Goal: Task Accomplishment & Management: Complete application form

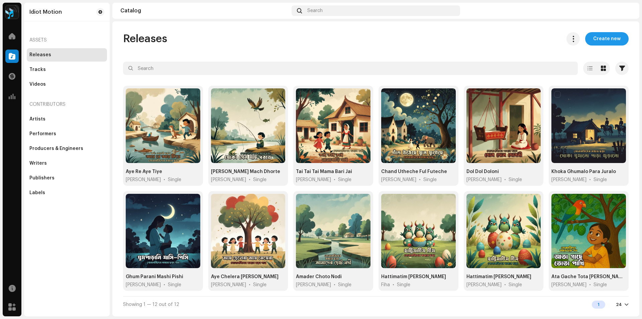
click at [599, 42] on span "Create new" at bounding box center [606, 38] width 27 height 13
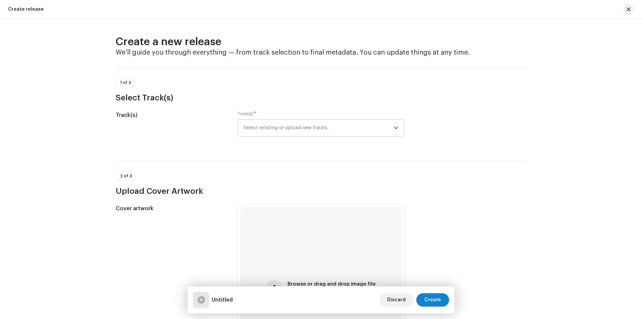
click at [291, 124] on span "Select existing or upload new tracks" at bounding box center [319, 127] width 151 height 17
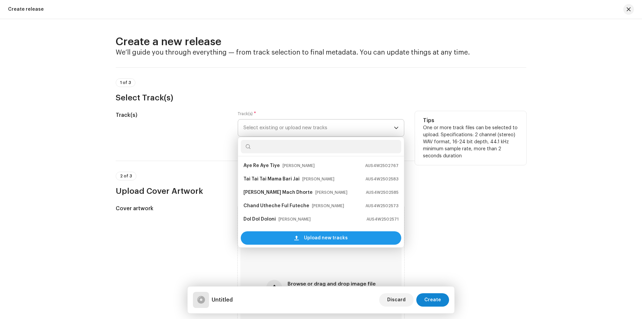
click at [287, 235] on div "Upload new tracks" at bounding box center [321, 237] width 161 height 13
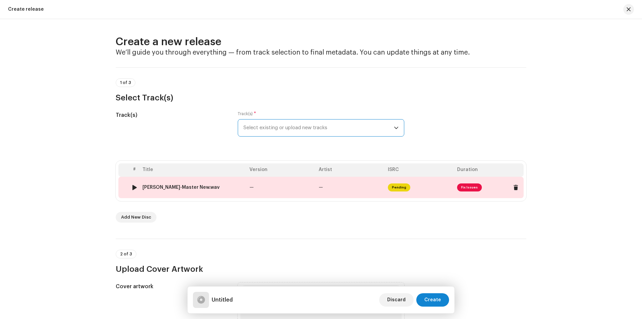
click at [296, 182] on td "—" at bounding box center [281, 187] width 69 height 21
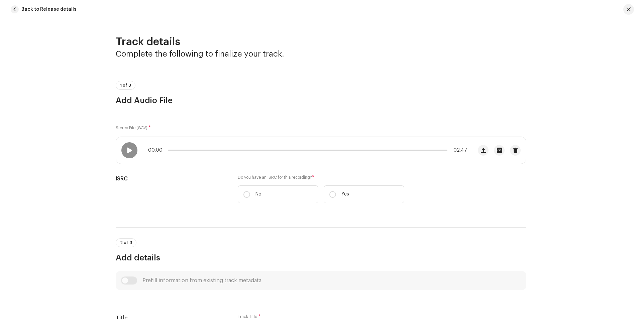
scroll to position [243, 0]
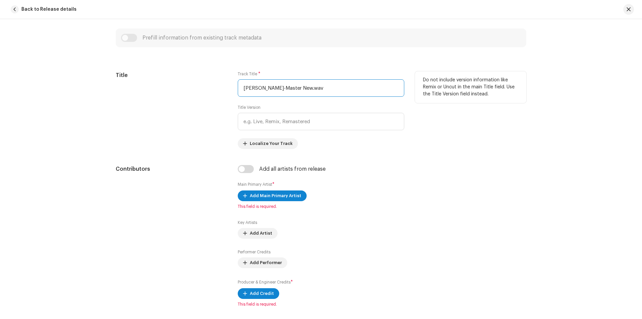
click at [328, 88] on input "[PERSON_NAME]-Master New.wav" at bounding box center [321, 87] width 167 height 17
paste input "h [PERSON_NAME]"
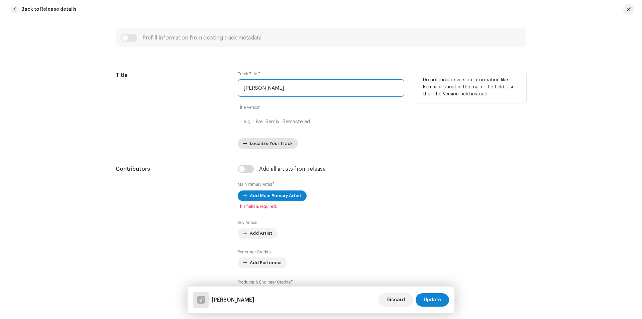
type input "[PERSON_NAME]"
click at [272, 145] on span "Localize Your Track" at bounding box center [271, 143] width 43 height 13
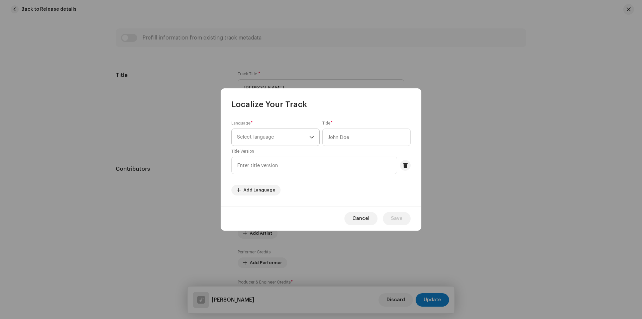
click at [269, 141] on span "Select language" at bounding box center [273, 137] width 72 height 17
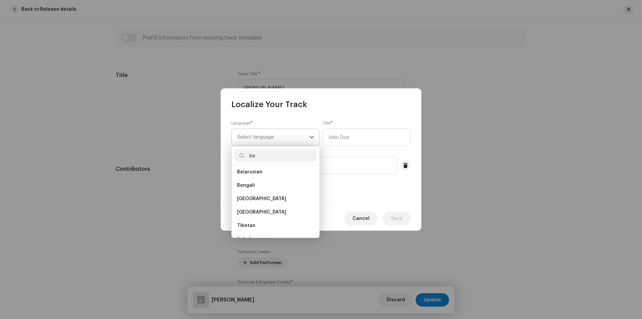
scroll to position [0, 0]
type input "be"
click at [250, 190] on span "Bengali" at bounding box center [246, 188] width 18 height 7
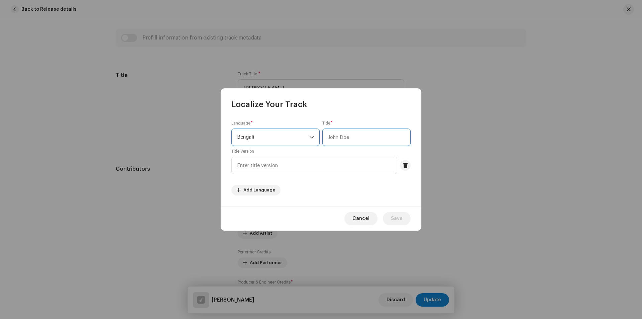
click at [350, 138] on input "text" at bounding box center [366, 136] width 88 height 17
paste input "কাঠ বিড়ালী কাঠ বিড়ালী"
type input "কাঠ বিড়ালী কাঠ বিড়ালী"
click at [400, 220] on span "Save" at bounding box center [397, 218] width 12 height 13
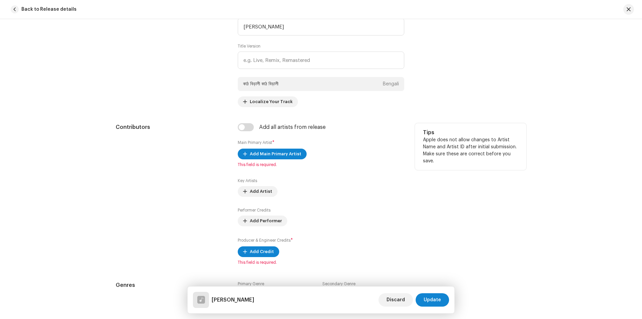
scroll to position [309, 0]
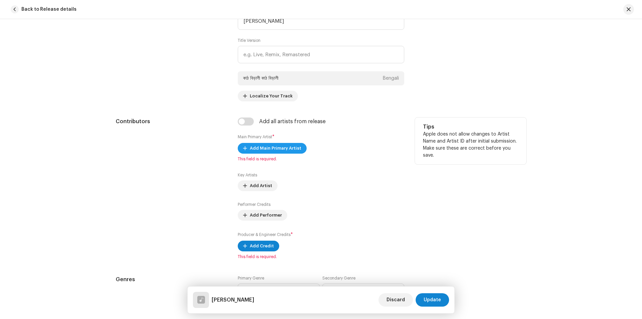
click at [281, 150] on span "Add Main Primary Artist" at bounding box center [276, 147] width 52 height 13
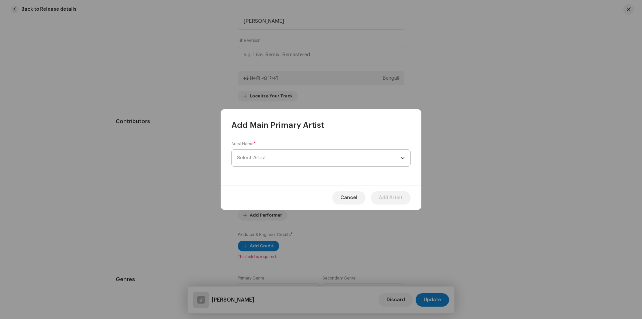
click at [282, 155] on span "Select Artist" at bounding box center [318, 158] width 163 height 17
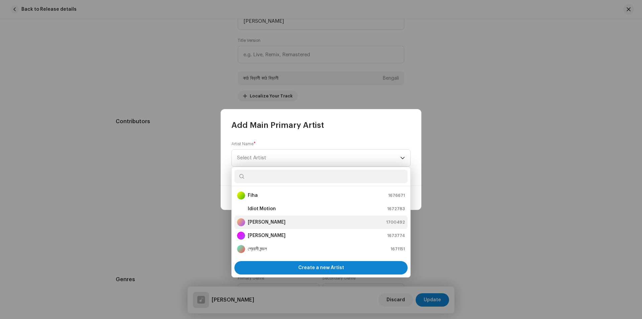
click at [282, 221] on strong "[PERSON_NAME]" at bounding box center [267, 222] width 38 height 7
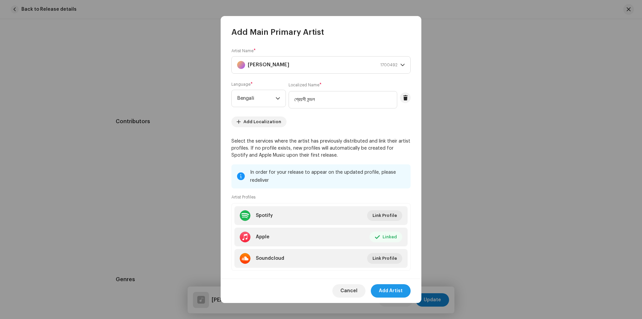
click at [388, 291] on span "Add Artist" at bounding box center [391, 290] width 24 height 13
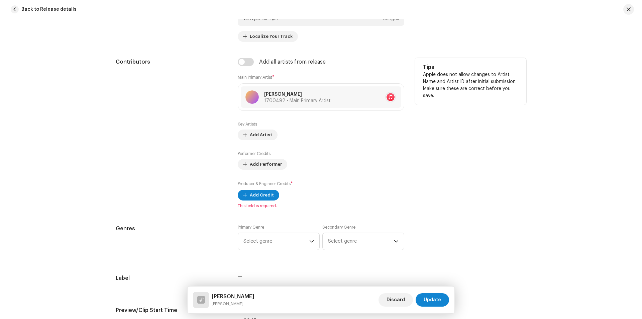
scroll to position [376, 0]
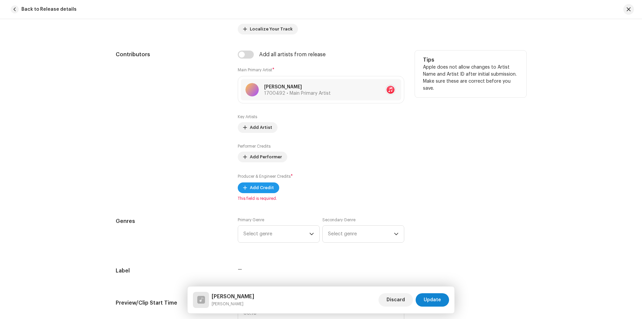
click at [272, 185] on button "Add Credit" at bounding box center [258, 187] width 41 height 11
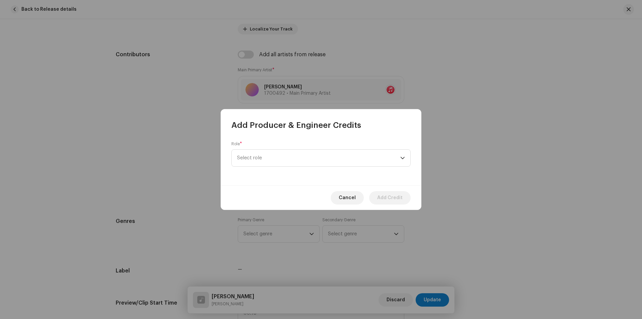
click at [266, 146] on div "Role * Select role" at bounding box center [320, 153] width 179 height 25
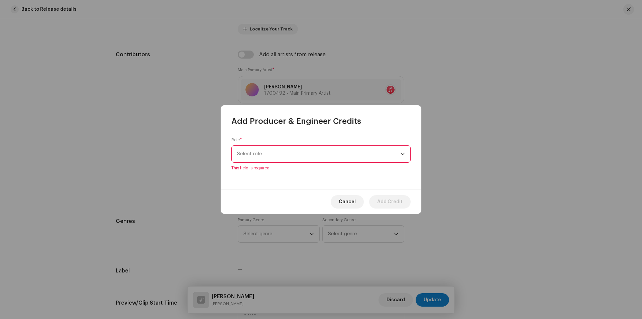
click at [268, 155] on span "Select role" at bounding box center [318, 154] width 163 height 17
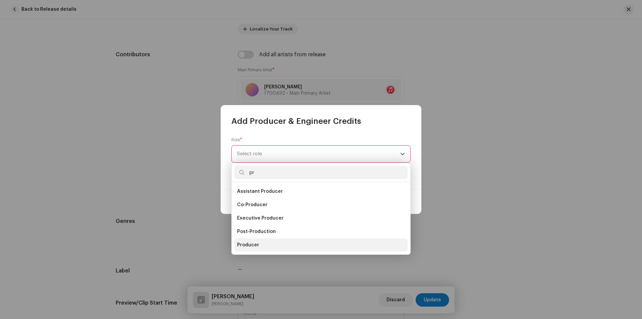
type input "pr"
click at [254, 243] on span "Producer" at bounding box center [248, 245] width 22 height 7
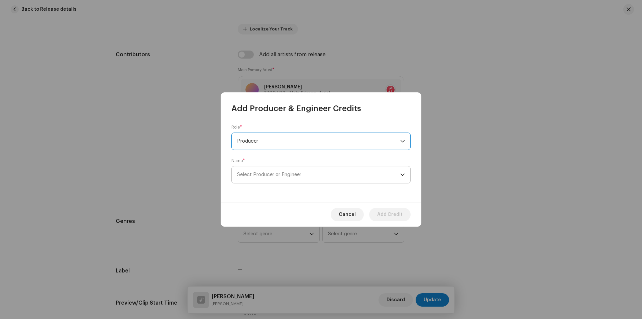
click at [288, 174] on span "Select Producer or Engineer" at bounding box center [269, 174] width 64 height 5
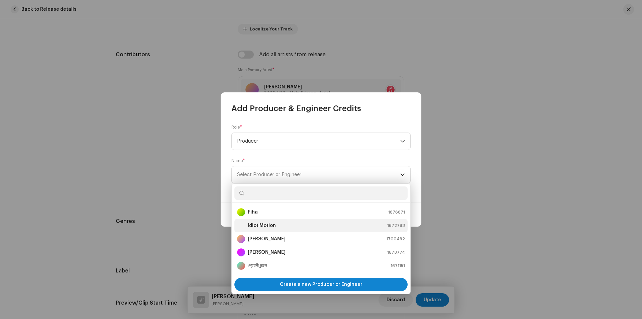
click at [261, 221] on li "Idiot Motion 1672783" at bounding box center [320, 225] width 173 height 13
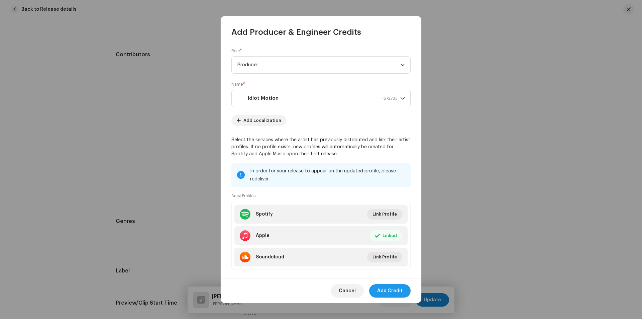
click at [394, 289] on span "Add Credit" at bounding box center [389, 290] width 25 height 13
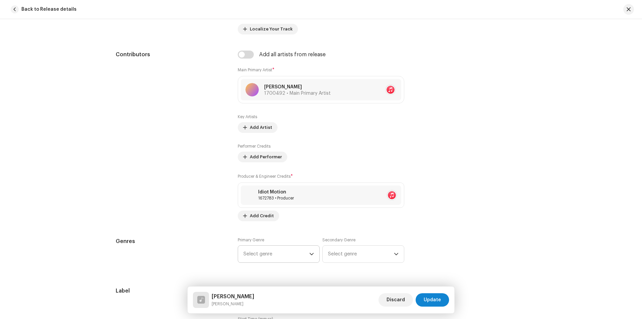
click at [309, 256] on icon "dropdown trigger" at bounding box center [311, 254] width 5 height 5
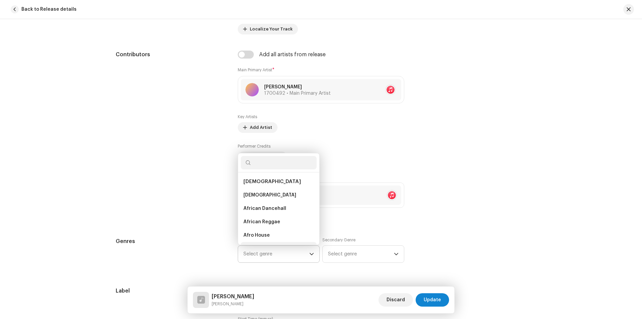
scroll to position [11, 0]
type input "b"
type input "chi"
click at [269, 220] on span "Children's Music" at bounding box center [263, 222] width 39 height 7
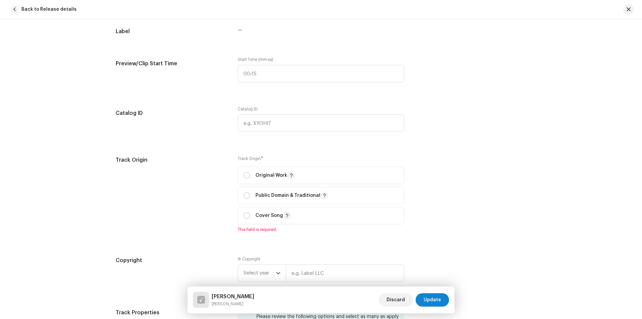
scroll to position [644, 0]
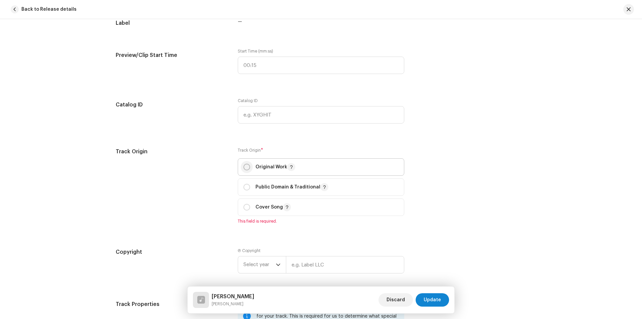
click at [246, 168] on input "radio" at bounding box center [247, 167] width 7 height 7
radio input "true"
click at [271, 260] on span "Select year" at bounding box center [260, 256] width 32 height 17
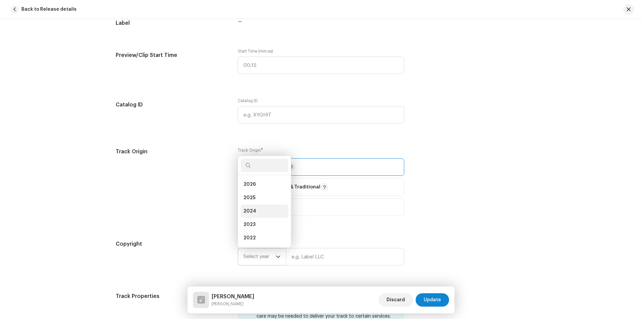
scroll to position [11, 0]
click at [252, 187] on span "2025" at bounding box center [250, 187] width 12 height 7
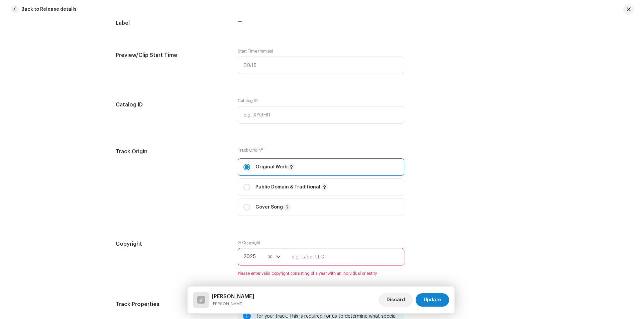
click at [317, 258] on input "text" at bounding box center [345, 256] width 118 height 17
type input "Idiot Motion"
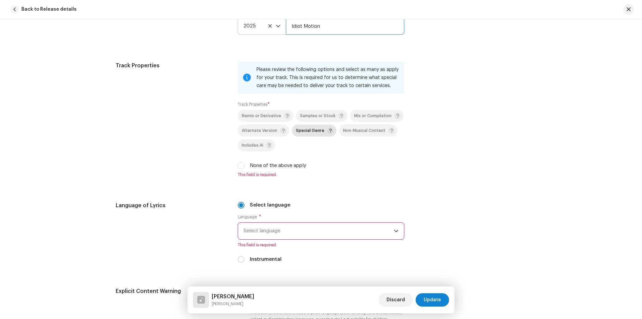
scroll to position [878, 0]
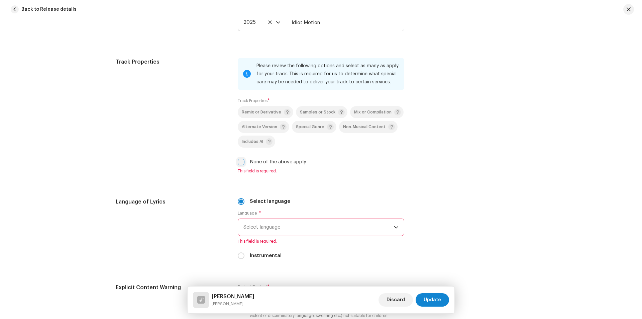
click at [240, 164] on input "None of the above apply" at bounding box center [241, 162] width 7 height 7
checkbox input "true"
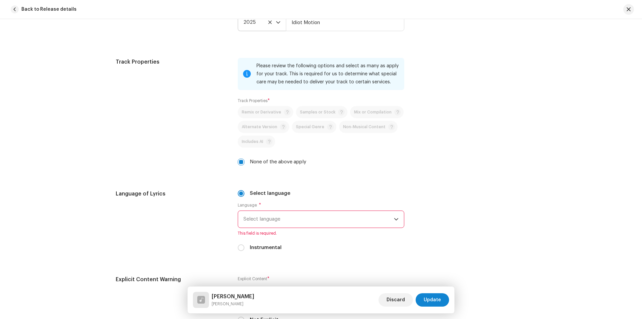
click at [293, 216] on span "Select language" at bounding box center [319, 219] width 151 height 17
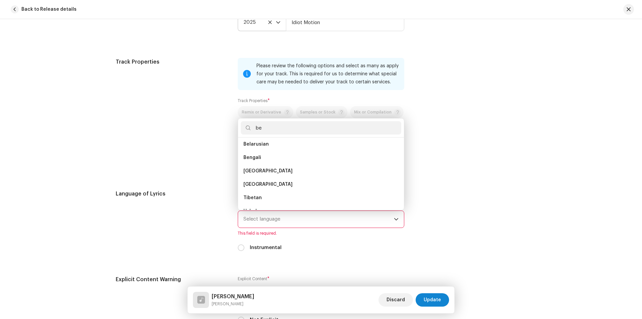
scroll to position [0, 0]
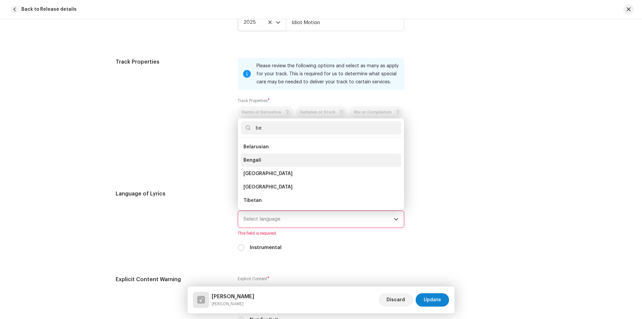
type input "be"
click at [269, 158] on li "Bengali" at bounding box center [321, 160] width 161 height 13
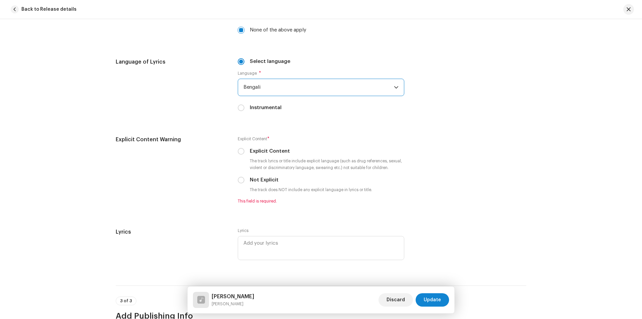
scroll to position [1012, 0]
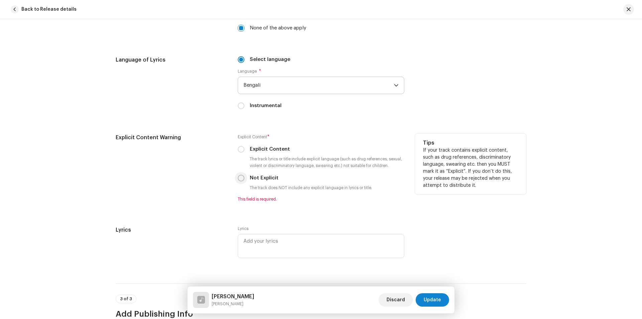
click at [242, 179] on input "Not Explicit" at bounding box center [241, 178] width 7 height 7
radio input "true"
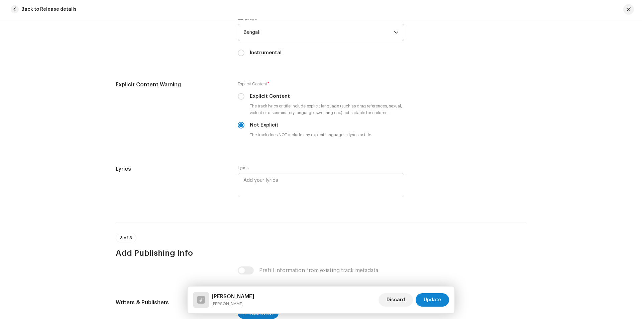
scroll to position [1079, 0]
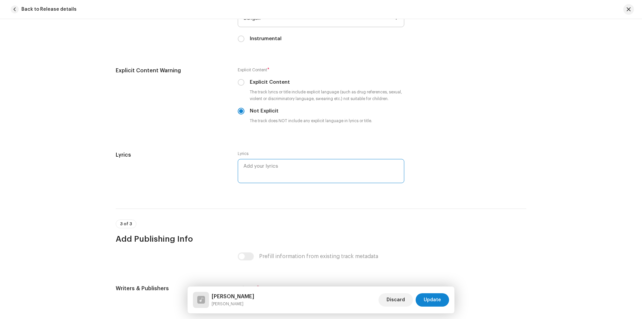
click at [274, 172] on textarea at bounding box center [321, 171] width 167 height 24
click at [257, 169] on textarea at bounding box center [321, 171] width 167 height 24
paste textarea "কাঠ বিড়ালী, কাঠ বিড়ালী পেয়ারা তুমি খাও?"
drag, startPoint x: 336, startPoint y: 166, endPoint x: 227, endPoint y: 169, distance: 109.1
click at [227, 169] on div "Lyrics Lyrics কাঠ বিড়ালী, কাঠ বিড়ালী পেয়ারা তুমি খাও?" at bounding box center [321, 171] width 411 height 41
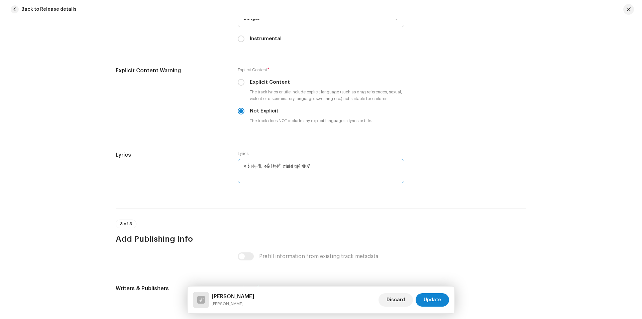
click at [267, 177] on textarea "কাঠ বিড়ালী, কাঠ বিড়ালী পেয়ারা তুমি খাও?" at bounding box center [321, 171] width 167 height 24
click at [344, 168] on textarea "কাঠ বিড়ালী, কাঠ বিড়ালী পেয়ারা তুমি খাও?" at bounding box center [321, 171] width 167 height 24
paste textarea "কাঠ বিড়ালী, কাঠ বিড়ালী পেয়ারা তুমি খাও?"
click at [295, 166] on textarea "কাঠ বিড়ালী, কাঠ বিড়ালী পেয়ারা তুমি খাও? কাঠ বিড়ালী, কাঠ বিড়ালী পেয়ারা তুমি খাও?" at bounding box center [321, 171] width 167 height 24
click at [295, 176] on textarea "কাঠ বিড়ালী, কাঠ বিড়ালী পেয়ারা তুমি খাও? কাঠ বিড়ালী, কাঠ বিড়ালী পেয়ারা তুমি খাও?" at bounding box center [321, 172] width 167 height 26
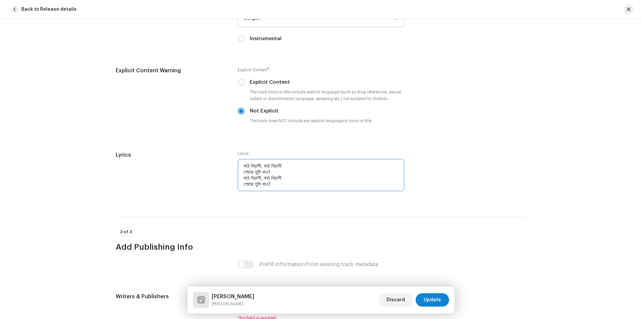
scroll to position [1112, 0]
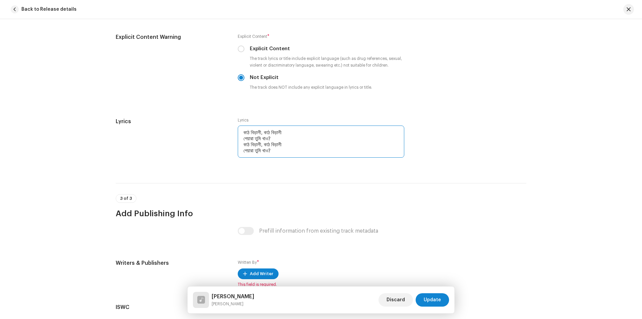
click at [286, 153] on textarea "কাঠ বিড়ালী, কাঠ বিড়ালী পেয়ারা তুমি খাও? কাঠ বিড়ালী, কাঠ বিড়ালী পেয়ারা তুমি খাও?" at bounding box center [321, 141] width 167 height 32
click at [284, 150] on textarea "কাঠ বিড়ালী, কাঠ বিড়ালী পেয়ারা তুমি খাও? কাঠ বিড়ালী, কাঠ বিড়ালী পেয়ারা তুমি খাও?" at bounding box center [321, 141] width 167 height 32
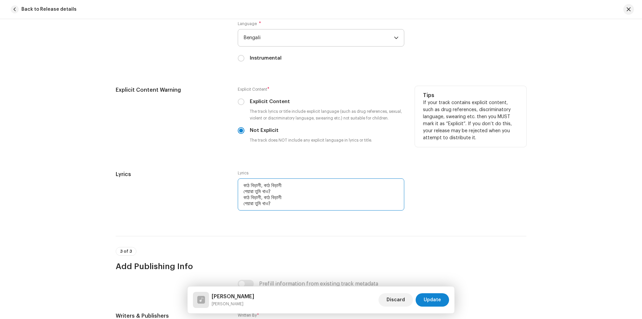
scroll to position [1056, 0]
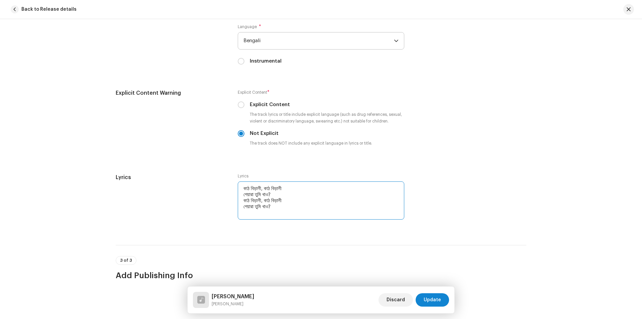
paste textarea "গুড়মুড়ি খাও? দুধভাত খাও? বাতাবি লেবু লাউ? বিড়াল-বাচ্চা, কুকুর-ছানা, তাও?"
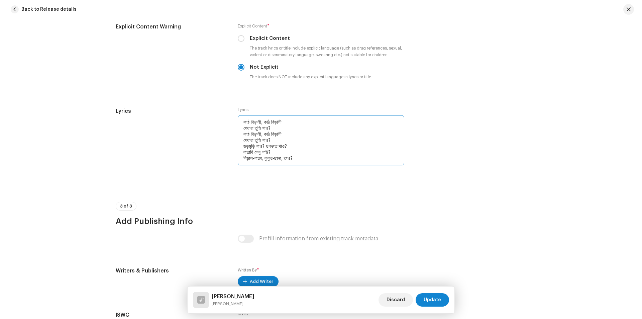
scroll to position [1108, 0]
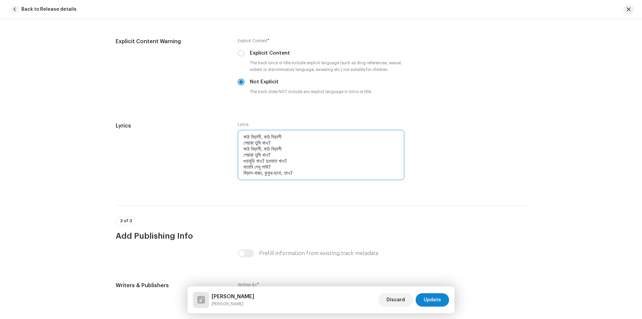
click at [320, 174] on textarea "কাঠ বিড়ালী, কাঠ বিড়ালী পেয়ারা তুমি খাও? কাঠ বিড়ালী, কাঠ বিড়ালী পেয়ারা তুমি খাও?…" at bounding box center [321, 155] width 167 height 50
paste textarea "ডাইনি তুমি হোঁৎকা পেটুক, খাও একা পাও যেথায় যেটুক! বাতাবি-নেবু সকল্গুলো একলা খে…"
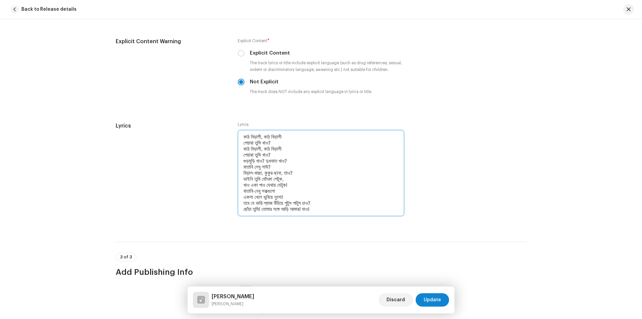
drag, startPoint x: 264, startPoint y: 208, endPoint x: 334, endPoint y: 209, distance: 70.6
click at [334, 209] on textarea "কাঠ বিড়ালী, কাঠ বিড়ালী পেয়ারা তুমি খাও? কাঠ বিড়ালী, কাঠ বিড়ালী পেয়ারা তুমি খাও?…" at bounding box center [321, 173] width 167 height 86
click at [339, 205] on textarea "কাঠ বিড়ালী, কাঠ বিড়ালী পেয়ারা তুমি খাও? কাঠ বিড়ালী, কাঠ বিড়ালী পেয়ারা তুমি খাও?…" at bounding box center [321, 173] width 167 height 86
click at [265, 208] on textarea "কাঠ বিড়ালী, কাঠ বিড়ালী পেয়ারা তুমি খাও? কাঠ বিড়ালী, কাঠ বিড়ালী পেয়ারা তুমি খাও?…" at bounding box center [321, 173] width 167 height 86
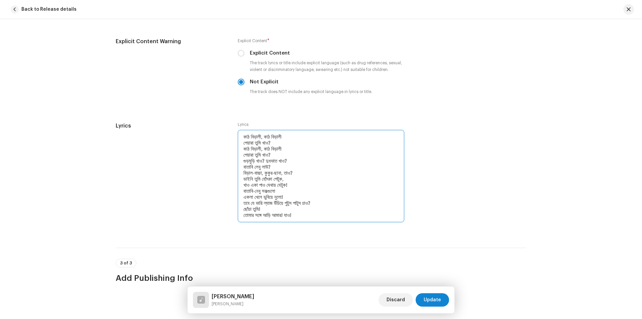
drag, startPoint x: 266, startPoint y: 208, endPoint x: 243, endPoint y: 208, distance: 23.8
click at [243, 208] on textarea "কাঠ বিড়ালী, কাঠ বিড়ালী পেয়ারা তুমি খাও? কাঠ বিড়ালী, কাঠ বিড়ালী পেয়ারা তুমি খাও?…" at bounding box center [321, 176] width 167 height 92
click at [270, 208] on textarea "কাঠ বিড়ালী, কাঠ বিড়ালী পেয়ারা তুমি খাও? কাঠ বিড়ালী, কাঠ বিড়ালী পেয়ারা তুমি খাও?…" at bounding box center [321, 176] width 167 height 92
click at [242, 213] on textarea "কাঠ বিড়ালী, কাঠ বিড়ালী পেয়ারা তুমি খাও? কাঠ বিড়ালী, কাঠ বিড়ালী পেয়ারা তুমি খাও?…" at bounding box center [321, 176] width 167 height 92
paste textarea "োঁচা তুমি!"
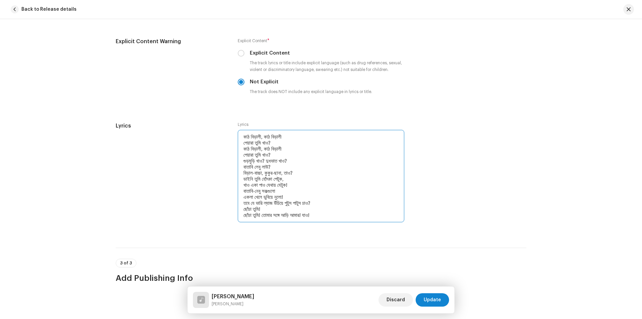
click at [295, 204] on textarea "কাঠ বিড়ালী, কাঠ বিড়ালী পেয়ারা তুমি খাও? কাঠ বিড়ালী, কাঠ বিড়ালী পেয়ারা তুমি খাও?…" at bounding box center [321, 176] width 167 height 92
click at [298, 204] on textarea "কাঠ বিড়ালী, কাঠ বিড়ালী পেয়ারা তুমি খাও? কাঠ বিড়ালী, কাঠ বিড়ালী পেয়ারা তুমি খাও?…" at bounding box center [321, 176] width 167 height 92
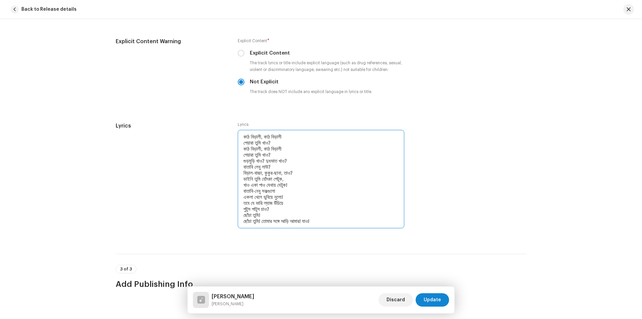
click at [339, 218] on textarea "কাঠ বিড়ালী, কাঠ বিড়ালী পেয়ারা তুমি খাও? কাঠ বিড়ালী, কাঠ বিড়ালী পেয়ারা তুমি খাও?…" at bounding box center [321, 179] width 167 height 98
drag, startPoint x: 242, startPoint y: 221, endPoint x: 333, endPoint y: 221, distance: 91.0
click at [333, 221] on textarea "কাঠ বিড়ালী, কাঠ বিড়ালী পেয়ারা তুমি খাও? কাঠ বিড়ালী, কাঠ বিড়ালী পেয়ারা তুমি খাও?…" at bounding box center [321, 182] width 167 height 104
click at [338, 222] on textarea "কাঠ বিড়ালী, কাঠ বিড়ালী পেয়ারা তুমি খাও? কাঠ বিড়ালী, কাঠ বিড়ালী পেয়ারা তুমি খাও?…" at bounding box center [321, 182] width 167 height 104
click at [303, 230] on textarea "কাঠ বিড়ালী, কাঠ বিড়ালী পেয়ারা তুমি খাও? কাঠ বিড়ালী, কাঠ বিড়ালী পেয়ারা তুমি খাও?…" at bounding box center [321, 182] width 167 height 104
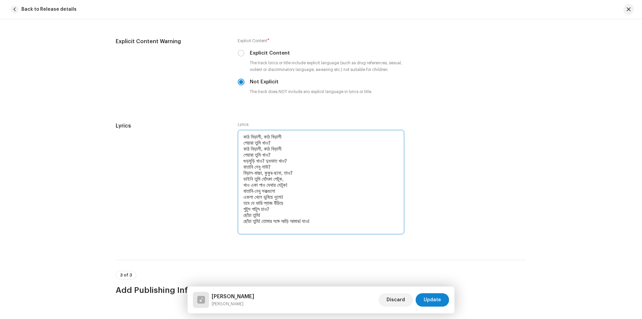
paste textarea "ছোঁচা তুমি! তোমার সঙ্গে আড়ি আমার! যাও!"
drag, startPoint x: 240, startPoint y: 136, endPoint x: 304, endPoint y: 166, distance: 70.2
click at [304, 166] on textarea "কাঠ বিড়ালী, কাঠ বিড়ালী পেয়ারা তুমি খাও? কাঠ বিড়ালী, কাঠ বিড়ালী পেয়ারা তুমি খাও?…" at bounding box center [321, 182] width 167 height 104
click at [341, 228] on textarea "কাঠ বিড়ালী, কাঠ বিড়ালী পেয়ারা তুমি খাও? কাঠ বিড়ালী, কাঠ বিড়ালী পেয়ারা তুমি খাও?…" at bounding box center [321, 182] width 167 height 104
paste textarea "কাঠ বিড়ালী, কাঠ বিড়ালী পেয়ারা তুমি খাও? কাঠ বিড়ালী, কাঠ বিড়ালী পেয়ারা তুমি খাও?…"
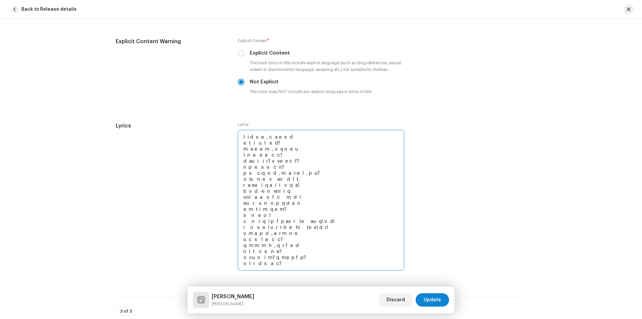
drag, startPoint x: 242, startPoint y: 172, endPoint x: 333, endPoint y: 236, distance: 111.6
click at [333, 236] on textarea at bounding box center [321, 200] width 167 height 140
click at [283, 265] on textarea at bounding box center [321, 200] width 167 height 140
paste textarea "বিড়াল-বাচ্চা, কুকুর-ছানা, তাও? ডাইনি তুমি হোঁৎকা পেটুক, খাও একা পাও যেথায় যেট…"
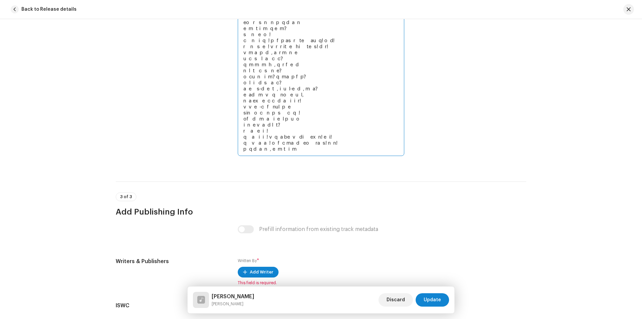
scroll to position [1255, 0]
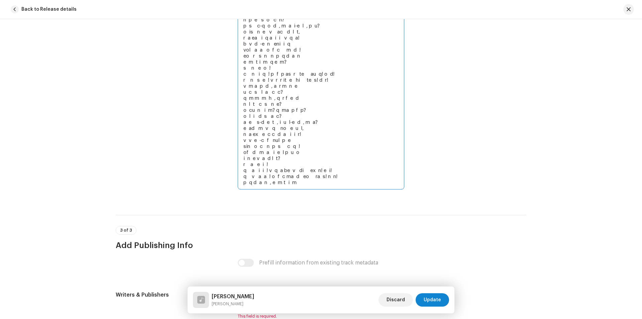
drag, startPoint x: 301, startPoint y: 182, endPoint x: 239, endPoint y: 185, distance: 62.3
click at [239, 185] on textarea at bounding box center [321, 86] width 167 height 207
click at [302, 184] on textarea at bounding box center [321, 86] width 167 height 207
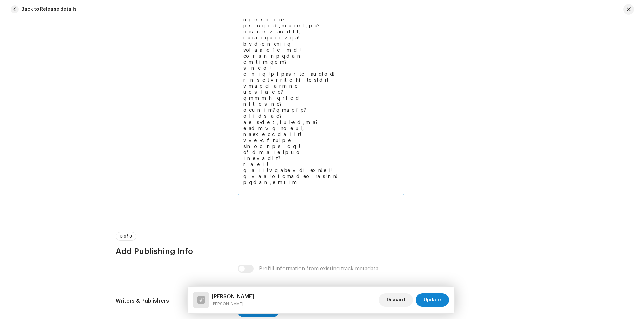
paste textarea "কাঠ বিড়ালী, কাঠ বিড়ালী"
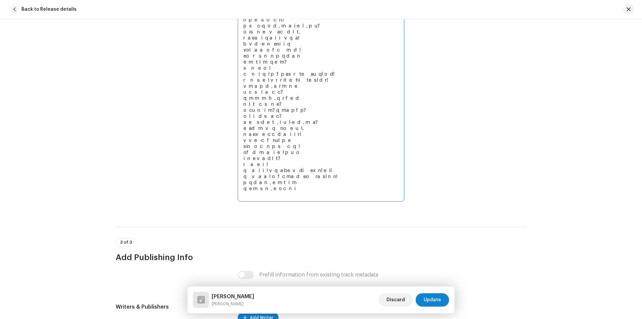
paste textarea "কাঠ বিড়ালী, কাঠ বিড়ালী"
type textarea "lাi dিsাaী, cাa eিsাdী eেtাiা uুlি eাd? mাa eিaাmী, vাq nিeাuী lেnাaা eুeি cাc?…"
click at [296, 192] on textarea at bounding box center [321, 92] width 167 height 219
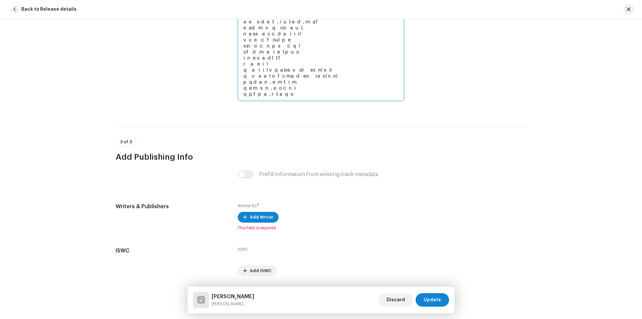
scroll to position [1377, 0]
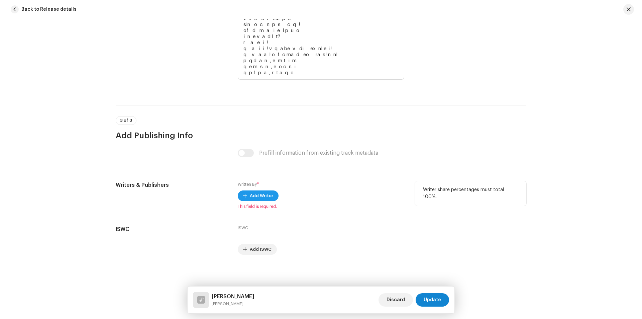
click at [266, 194] on span "Add Writer" at bounding box center [261, 195] width 23 height 13
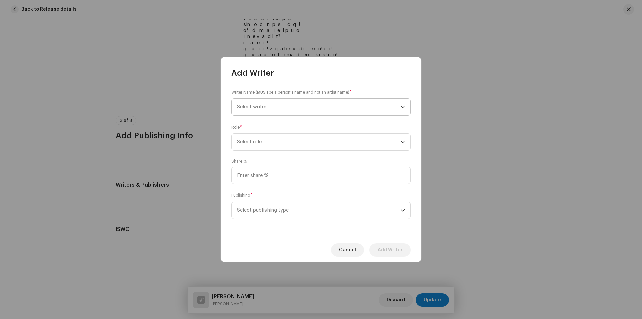
click at [259, 107] on span "Select writer" at bounding box center [251, 106] width 29 height 5
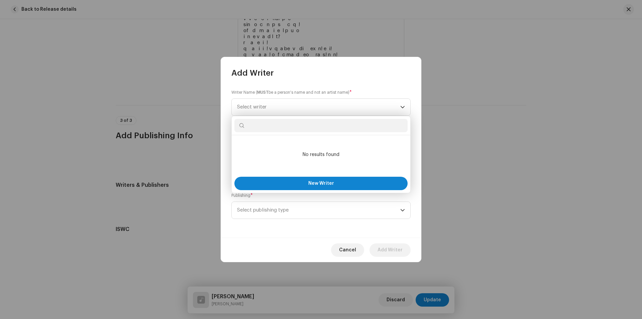
type input "k"
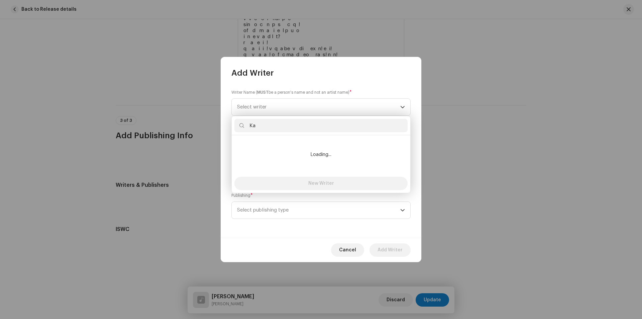
type input "K"
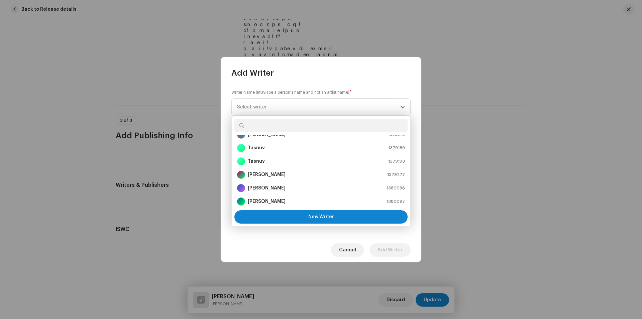
scroll to position [67, 0]
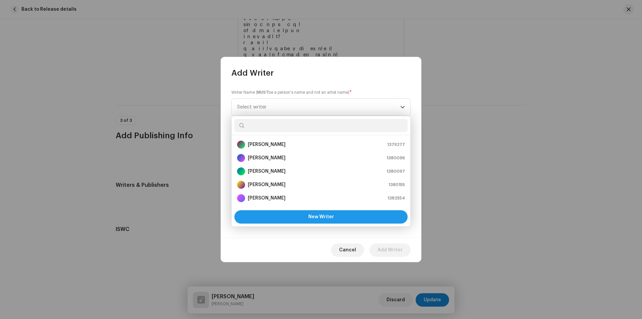
click at [309, 214] on button "New Writer" at bounding box center [320, 216] width 173 height 13
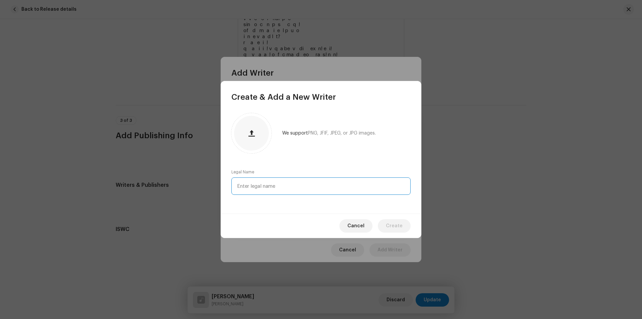
click at [256, 188] on input "text" at bounding box center [320, 185] width 179 height 17
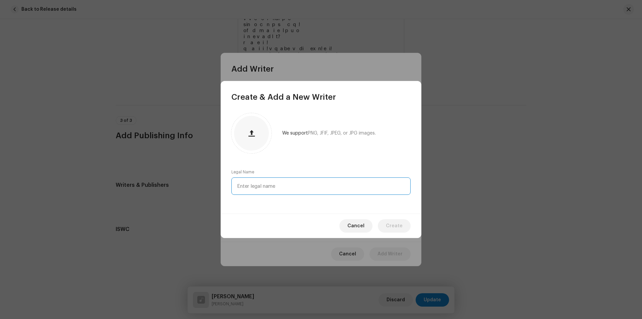
type input "k"
paste input "[PERSON_NAME]"
type input "[PERSON_NAME]"
click at [393, 226] on span "Create" at bounding box center [394, 225] width 17 height 13
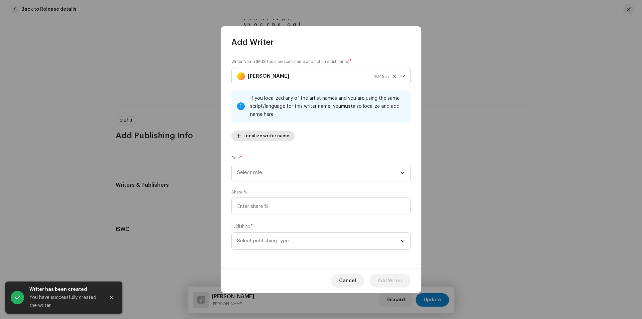
click at [272, 137] on span "Localize writer name" at bounding box center [267, 135] width 46 height 13
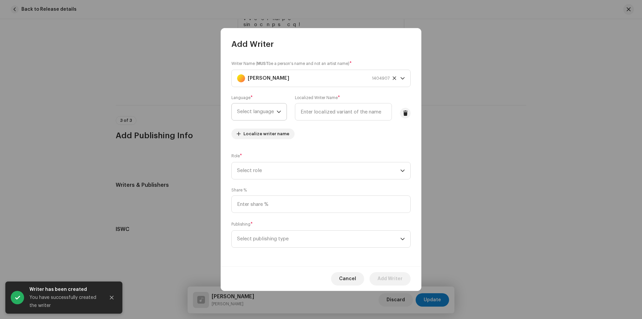
click at [269, 113] on span "Select language" at bounding box center [256, 111] width 39 height 17
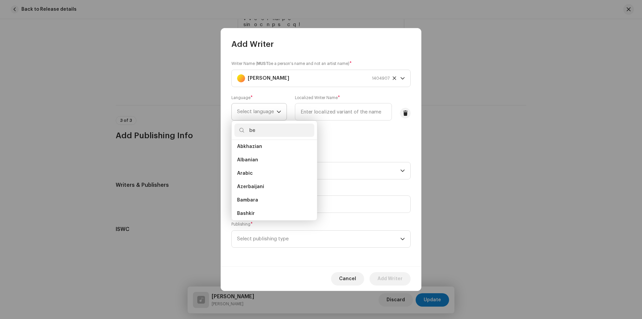
scroll to position [0, 0]
type input "be"
click at [253, 159] on li "Bengali" at bounding box center [274, 162] width 80 height 13
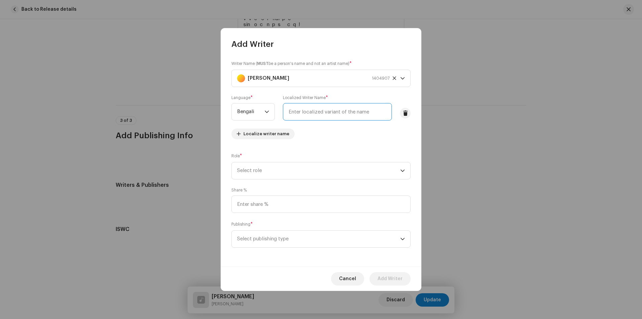
click at [319, 115] on input "text" at bounding box center [337, 111] width 109 height 17
paste input "[PERSON_NAME]"
type input "[PERSON_NAME]"
click at [320, 171] on span "Select role" at bounding box center [318, 170] width 163 height 17
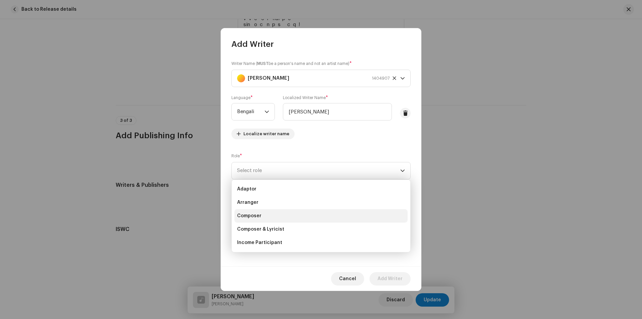
scroll to position [64, 0]
click at [248, 242] on span "Writer" at bounding box center [244, 245] width 15 height 7
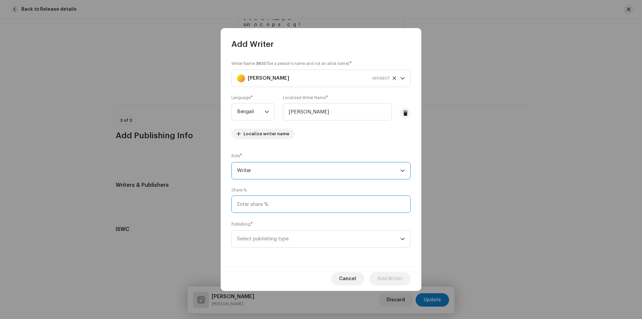
click at [261, 206] on input at bounding box center [320, 203] width 179 height 17
type input "50.00"
click at [266, 238] on span "Select publishing type" at bounding box center [318, 238] width 163 height 17
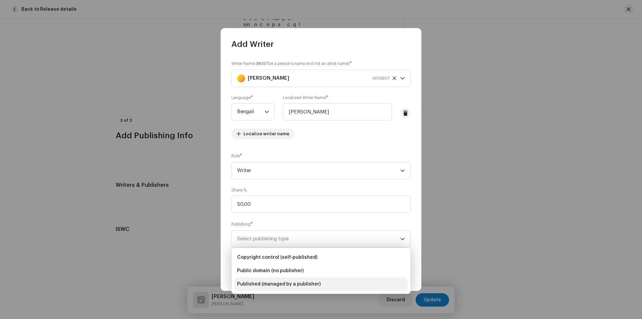
click at [274, 281] on span "Published (managed by a publisher)" at bounding box center [279, 284] width 84 height 7
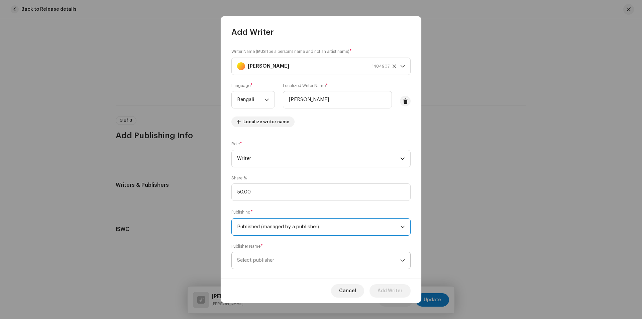
click at [278, 263] on span "Select publisher" at bounding box center [318, 260] width 163 height 17
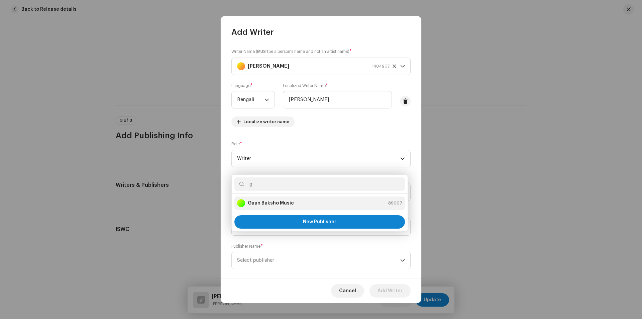
type input "g"
click at [272, 202] on strong "Gaan Baksho Music" at bounding box center [271, 203] width 46 height 7
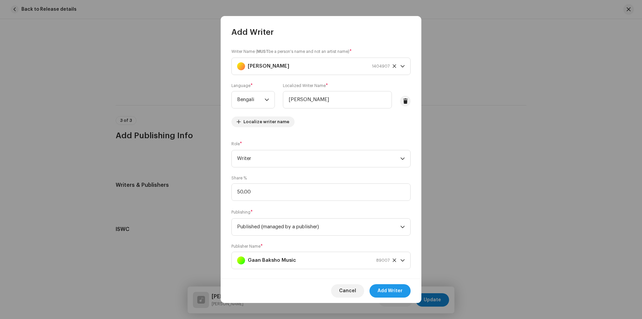
click at [386, 291] on span "Add Writer" at bounding box center [390, 290] width 25 height 13
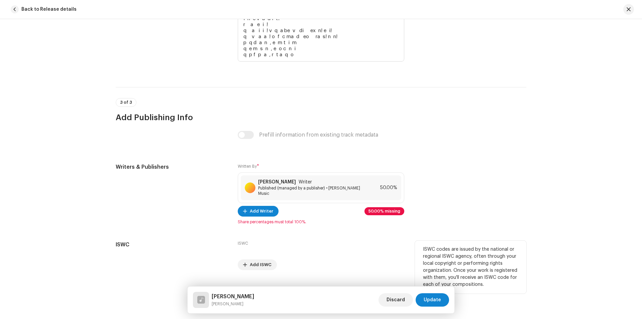
scroll to position [1405, 0]
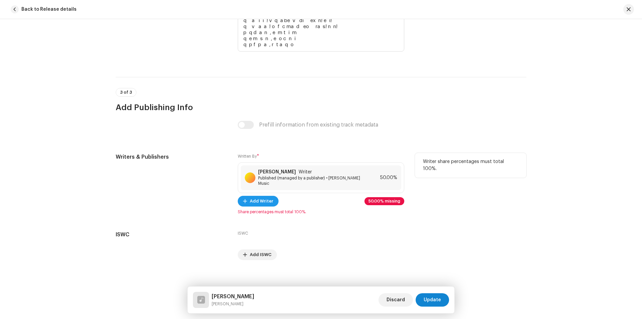
click at [250, 196] on span "Add Writer" at bounding box center [261, 200] width 23 height 13
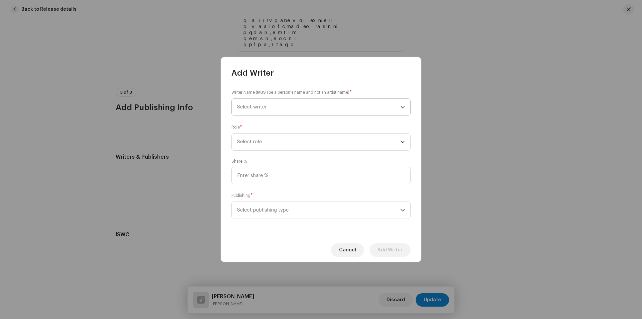
click at [262, 107] on span "Select writer" at bounding box center [251, 106] width 29 height 5
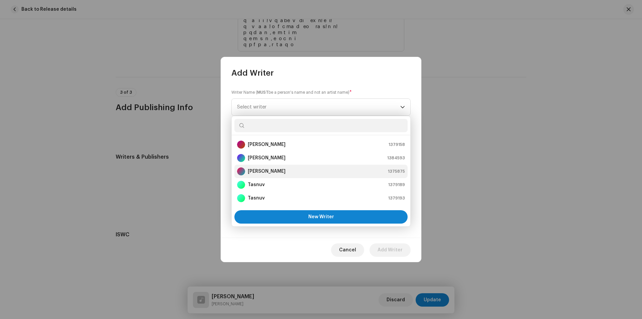
click at [266, 172] on strong "[PERSON_NAME]" at bounding box center [267, 171] width 38 height 7
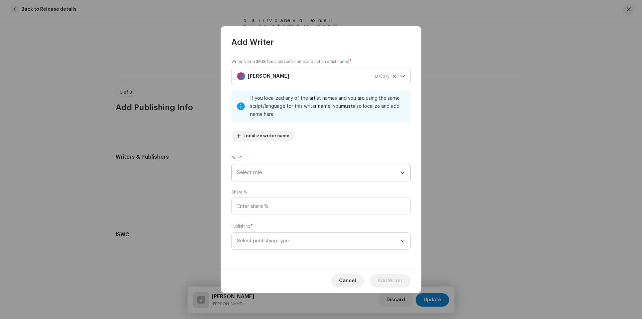
click at [268, 171] on span "Select role" at bounding box center [318, 172] width 163 height 17
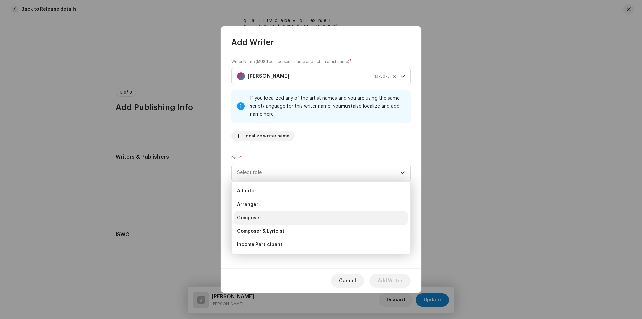
click at [260, 217] on span "Composer" at bounding box center [249, 217] width 24 height 7
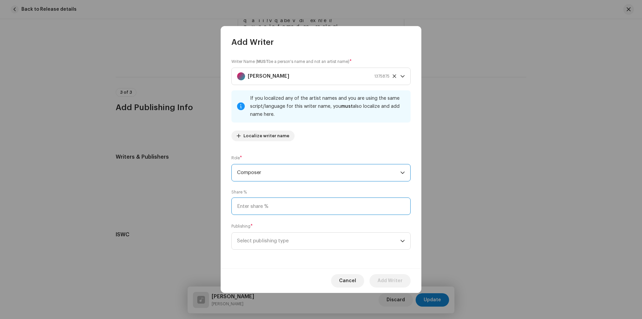
click at [262, 211] on input at bounding box center [320, 205] width 179 height 17
type input "50.00"
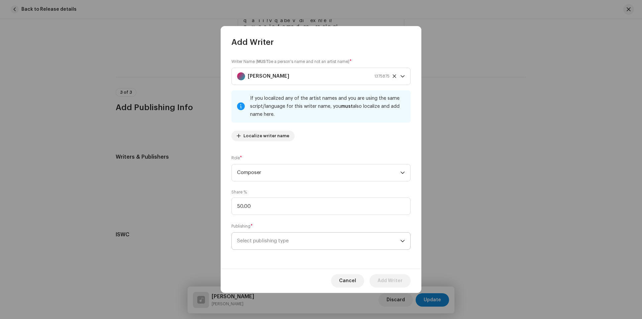
click at [270, 236] on span "Select publishing type" at bounding box center [318, 240] width 163 height 17
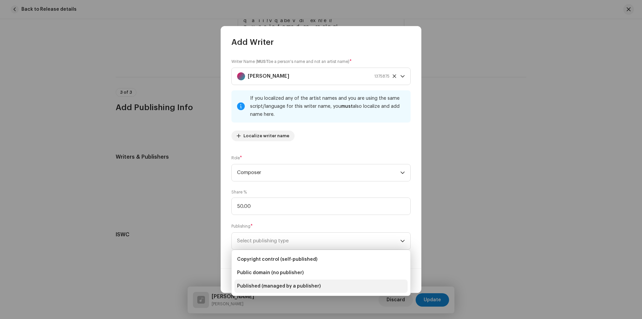
click at [275, 286] on span "Published (managed by a publisher)" at bounding box center [279, 286] width 84 height 7
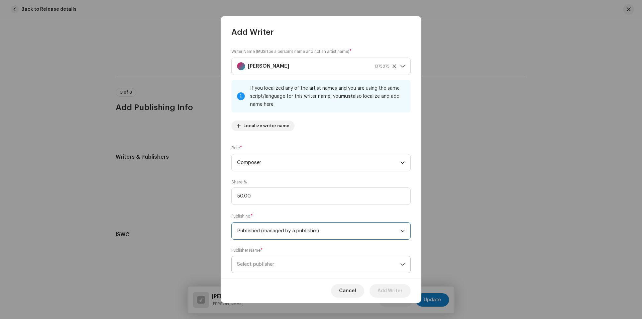
click at [276, 266] on span "Select publisher" at bounding box center [318, 264] width 163 height 17
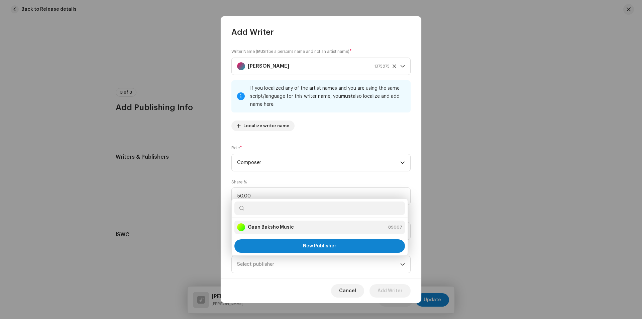
click at [267, 220] on li "Gaan Baksho Music 89007" at bounding box center [319, 226] width 171 height 13
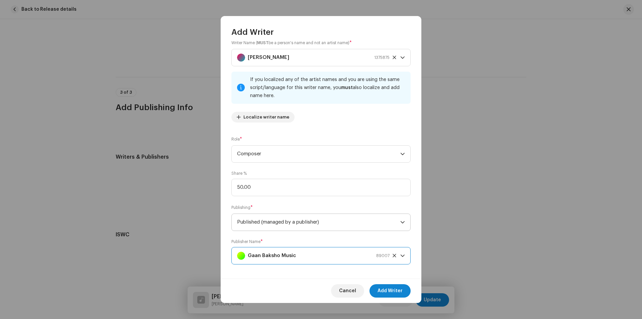
scroll to position [13, 0]
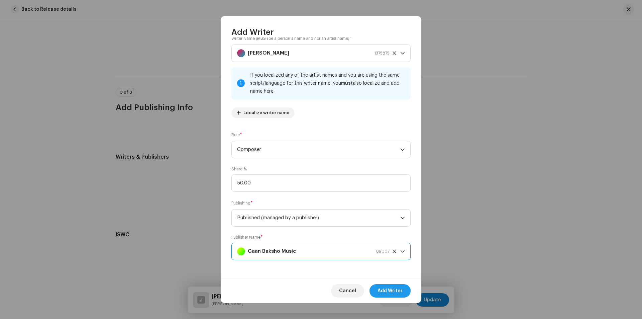
click at [385, 288] on span "Add Writer" at bounding box center [390, 290] width 25 height 13
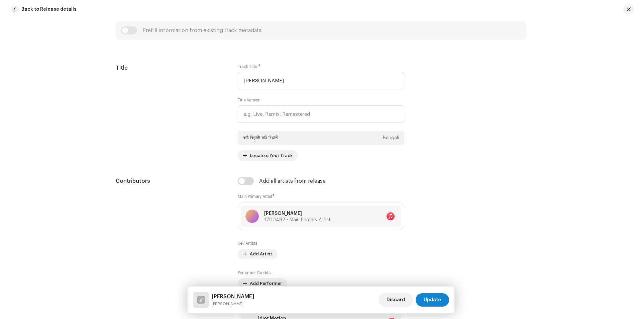
scroll to position [248, 0]
click at [435, 302] on span "Update" at bounding box center [432, 299] width 17 height 13
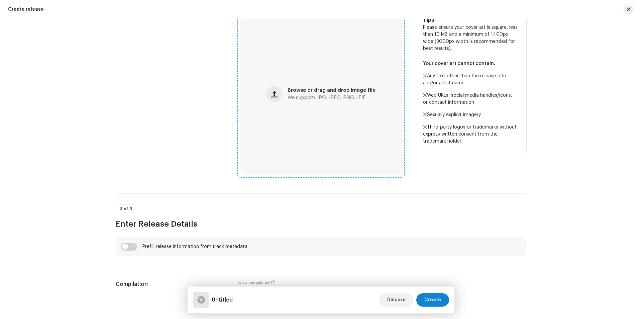
scroll to position [368, 0]
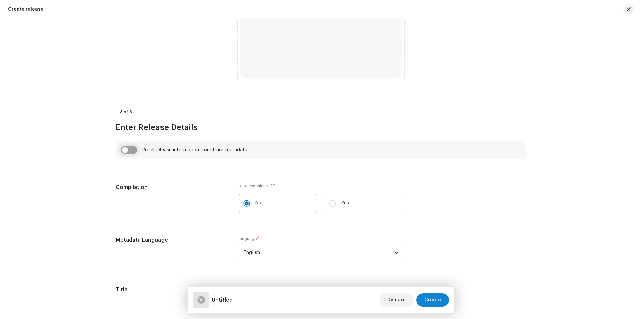
click at [126, 151] on input "checkbox" at bounding box center [129, 150] width 16 height 8
checkbox input "true"
type input "[PERSON_NAME]"
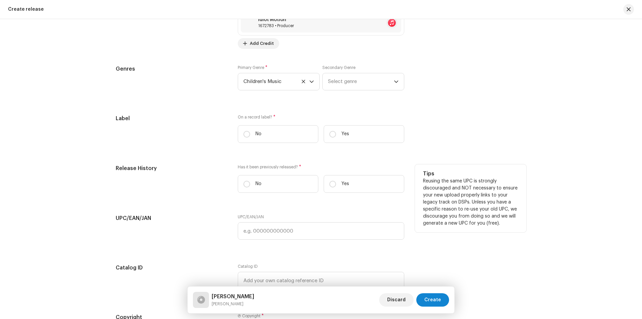
scroll to position [937, 0]
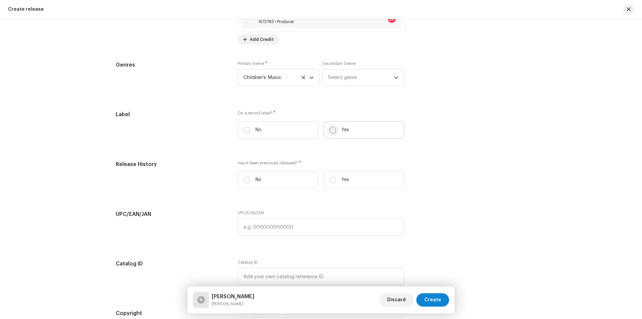
click at [334, 130] on input "Yes" at bounding box center [332, 130] width 7 height 7
radio input "true"
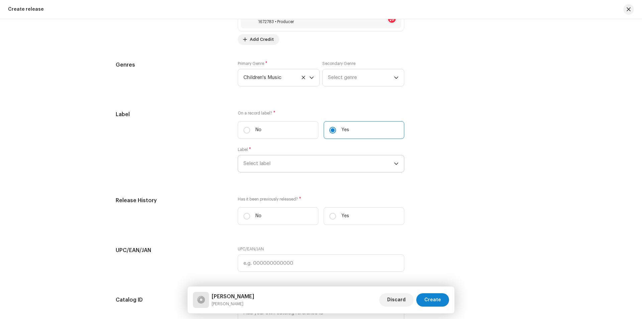
click at [274, 161] on span "Select label" at bounding box center [319, 163] width 151 height 17
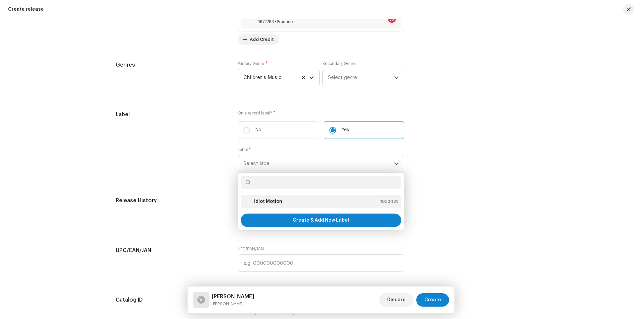
click at [276, 199] on strong "Idiot Motion" at bounding box center [268, 201] width 28 height 7
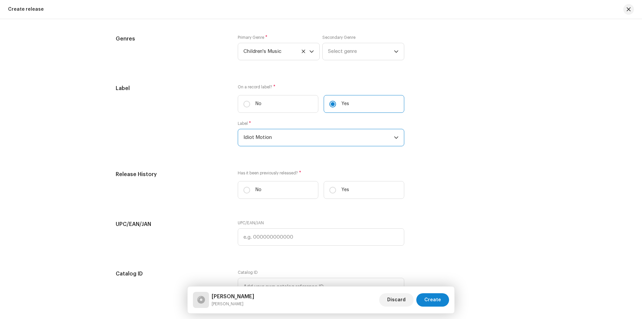
scroll to position [1003, 0]
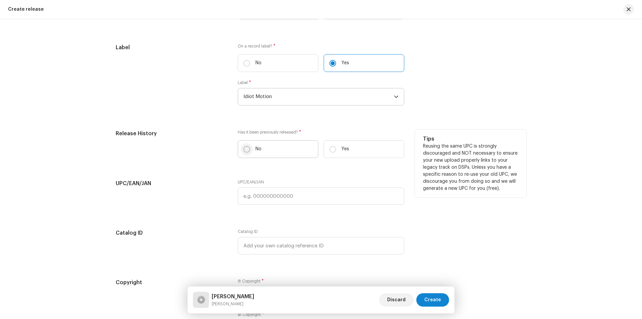
click at [244, 149] on input "No" at bounding box center [247, 149] width 7 height 7
radio input "true"
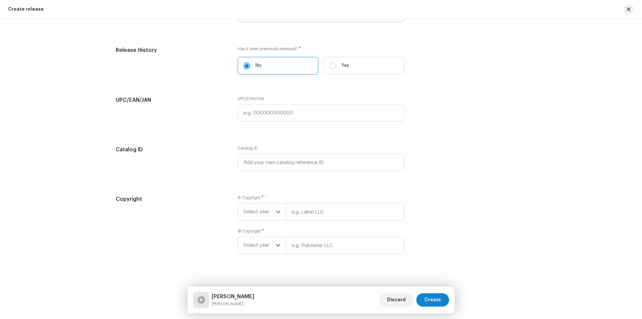
scroll to position [1094, 0]
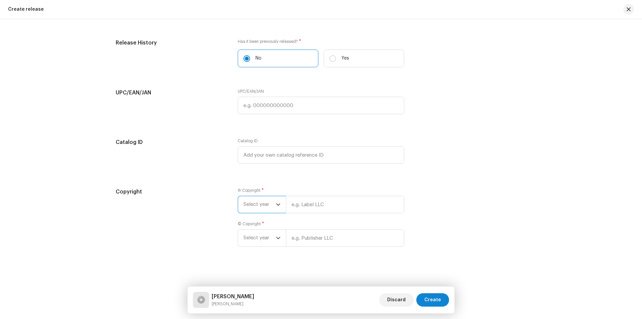
click at [263, 205] on span "Select year" at bounding box center [260, 204] width 32 height 17
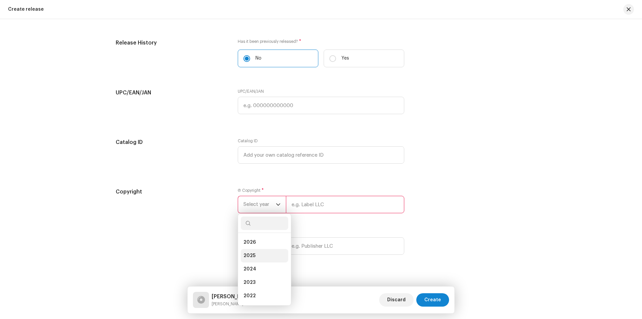
click at [253, 256] on span "2025" at bounding box center [250, 255] width 12 height 7
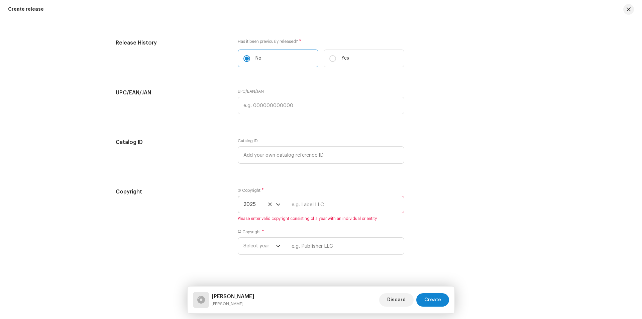
click at [304, 204] on input "text" at bounding box center [345, 204] width 118 height 17
type input "Idiot Motion"
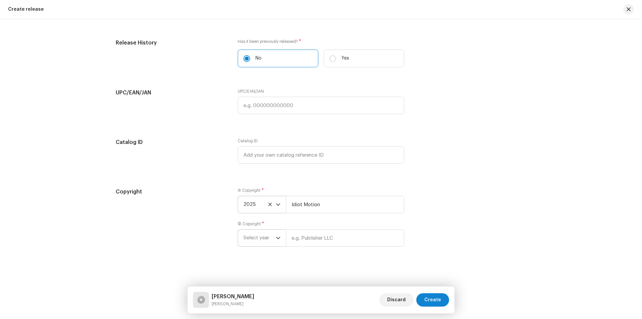
click at [267, 239] on span "Select year" at bounding box center [260, 237] width 32 height 17
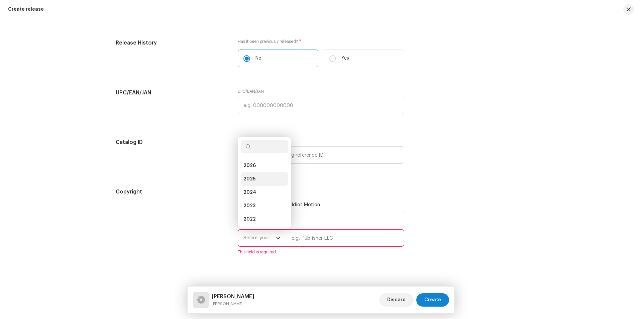
click at [255, 179] on li "2025" at bounding box center [264, 178] width 47 height 13
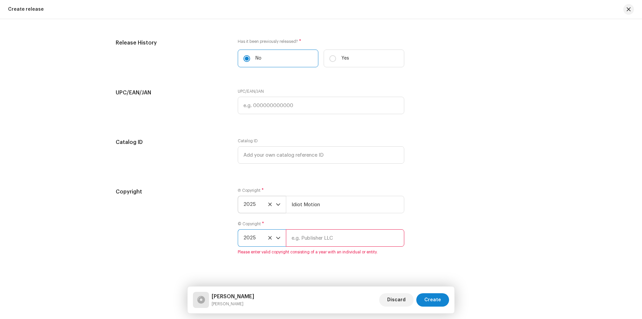
click at [323, 234] on input "text" at bounding box center [345, 237] width 118 height 17
type input "Idiot Motion"
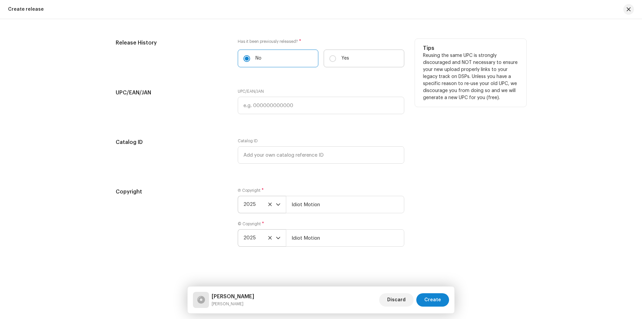
click at [342, 56] on p "Yes" at bounding box center [346, 58] width 8 height 7
click at [336, 56] on input "Yes" at bounding box center [332, 58] width 7 height 7
radio input "true"
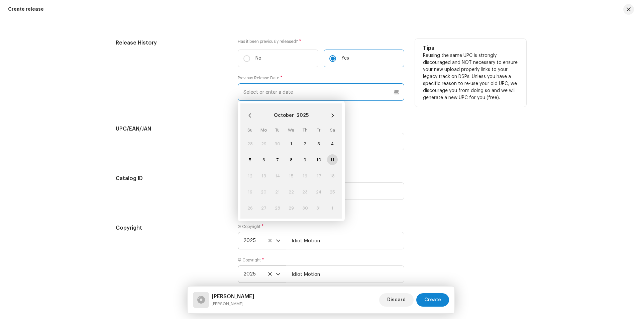
click at [316, 89] on input "text" at bounding box center [321, 91] width 167 height 17
click at [244, 56] on input "No" at bounding box center [247, 58] width 7 height 7
radio input "true"
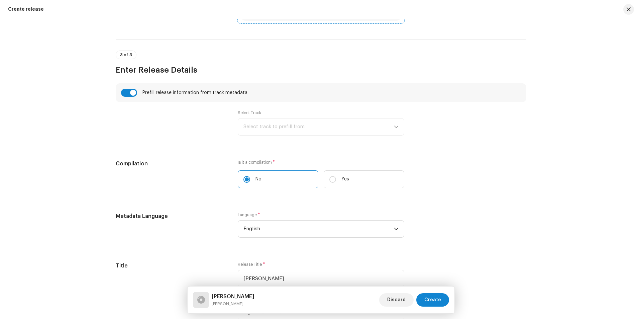
scroll to position [258, 0]
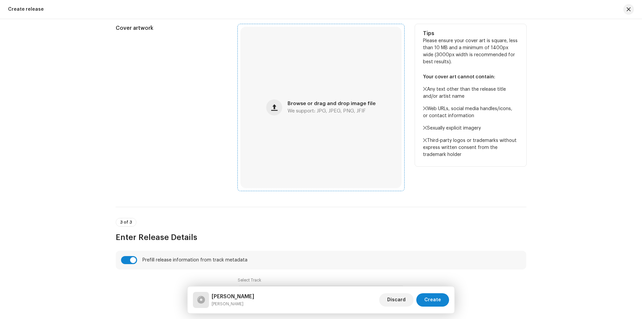
click at [302, 109] on span "We support: JPG, JPEG, PNG, JFIF" at bounding box center [327, 111] width 78 height 5
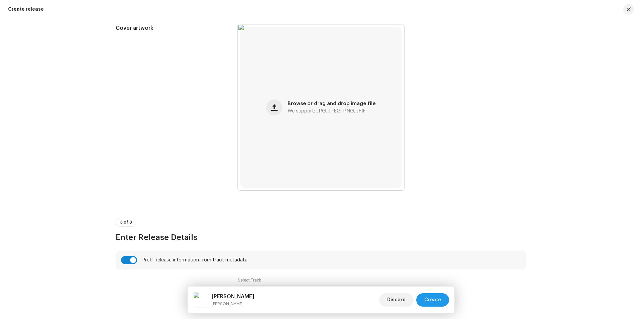
click at [427, 298] on span "Create" at bounding box center [432, 299] width 17 height 13
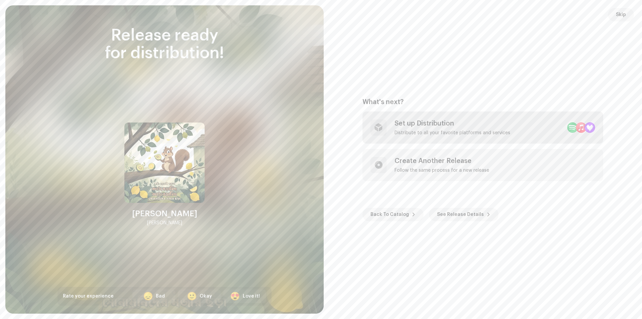
click at [453, 128] on div "Set up Distribution Distribute to all your favorite platforms and services" at bounding box center [453, 127] width 116 height 16
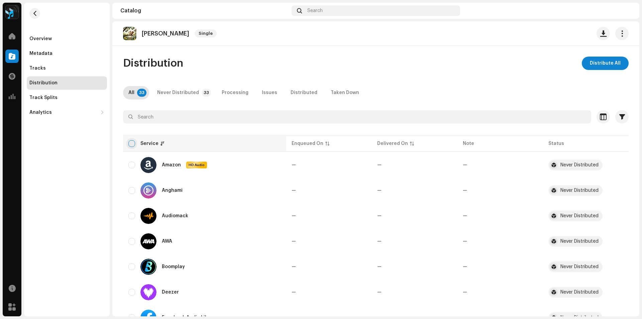
click at [134, 145] on input "checkbox" at bounding box center [131, 143] width 7 height 7
checkbox input "true"
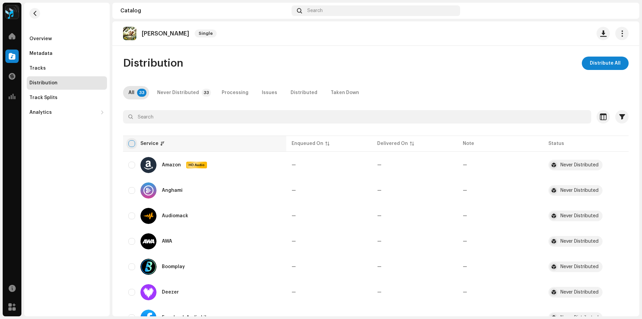
checkbox input "true"
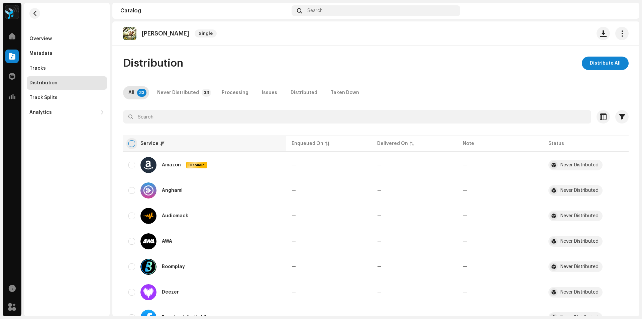
checkbox input "true"
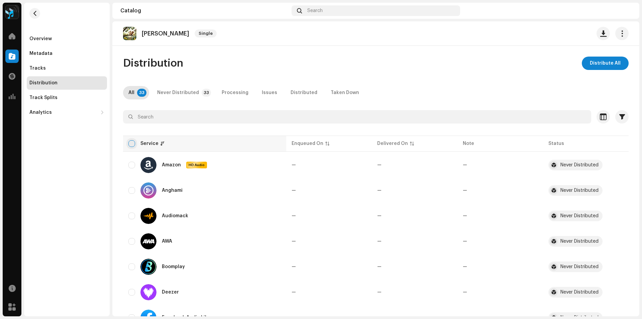
checkbox input "true"
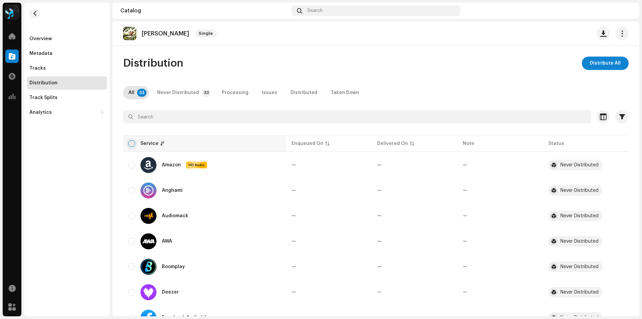
checkbox input "true"
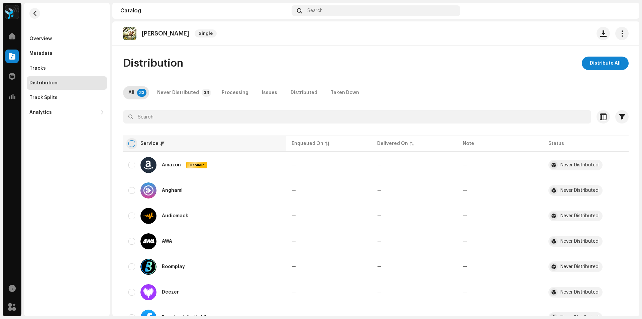
checkbox input "true"
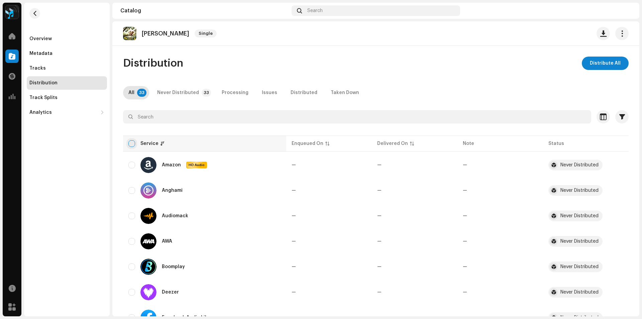
checkbox input "true"
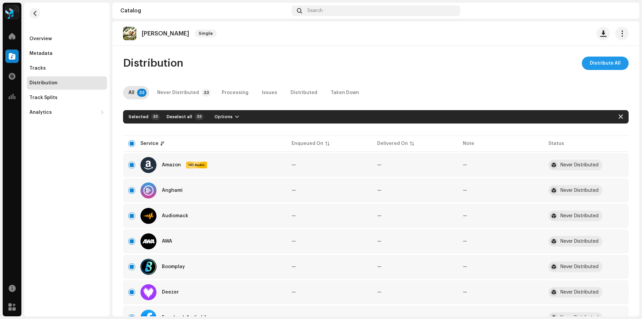
click at [610, 63] on span "Distribute All" at bounding box center [605, 63] width 31 height 13
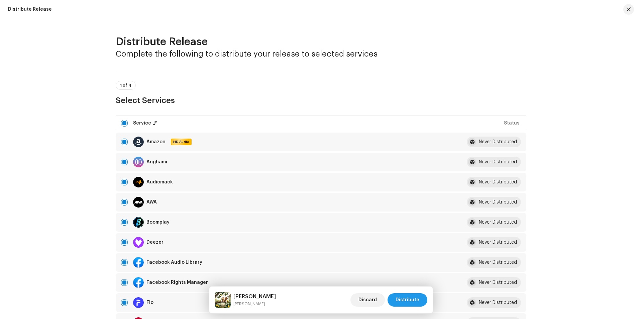
click at [407, 301] on span "Distribute" at bounding box center [408, 299] width 24 height 13
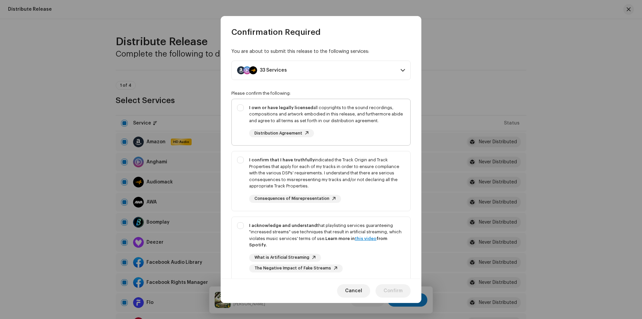
click at [334, 119] on div "I own or have legally licensed all copyrights to the sound recordings, composit…" at bounding box center [327, 114] width 156 height 20
checkbox input "true"
click at [336, 171] on div "I confirm that I have truthfully indicated the Track Origin and Track Propertie…" at bounding box center [327, 173] width 156 height 33
checkbox input "true"
click at [345, 225] on div "I acknowledge and understand that playlisting services guaranteeing "increased …" at bounding box center [327, 235] width 156 height 26
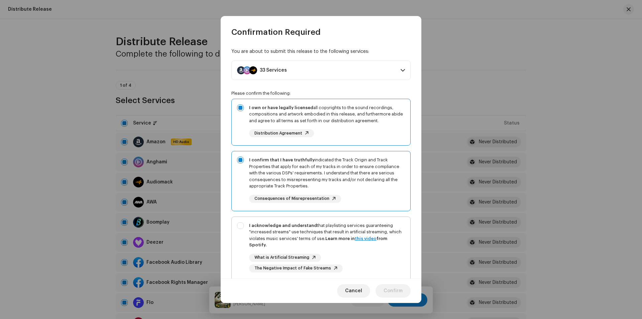
checkbox input "true"
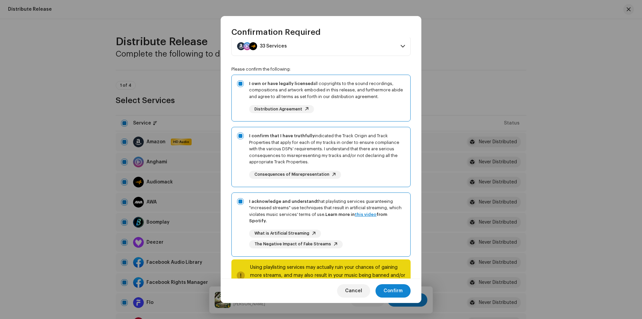
scroll to position [47, 0]
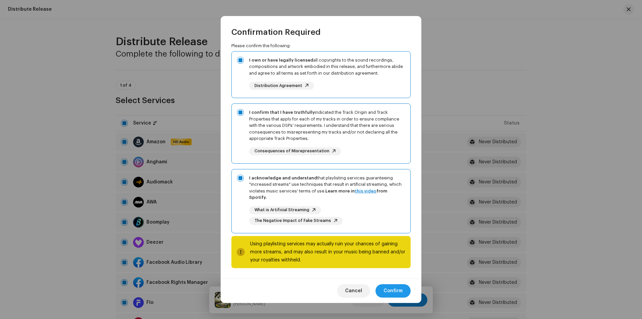
click at [391, 290] on span "Confirm" at bounding box center [393, 290] width 19 height 13
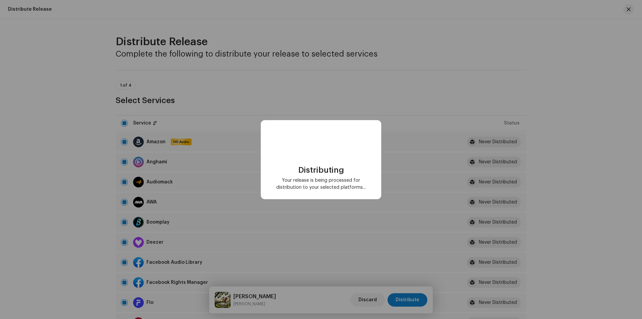
checkbox input "false"
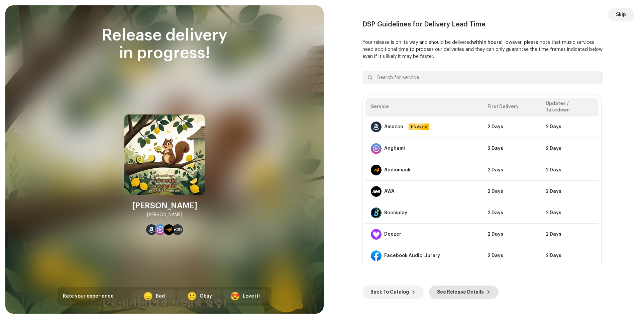
click at [473, 294] on span "See Release Details" at bounding box center [460, 291] width 47 height 13
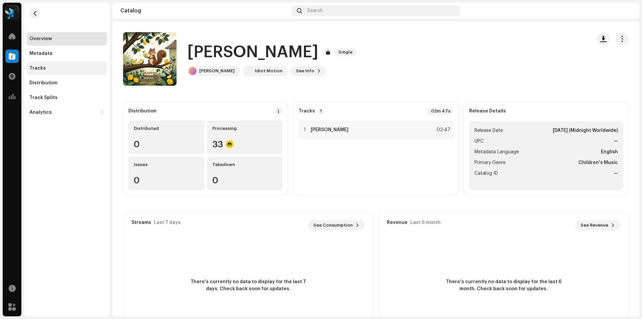
click at [35, 68] on div "Tracks" at bounding box center [37, 68] width 16 height 5
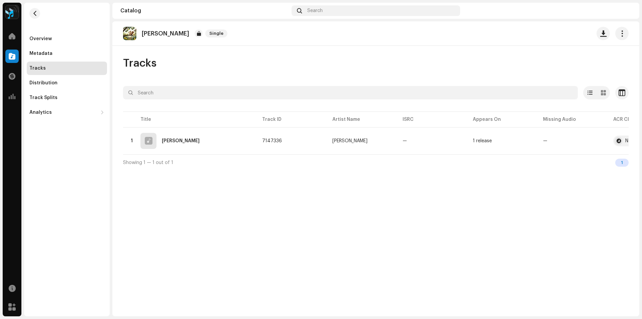
click at [35, 67] on div "Tracks" at bounding box center [37, 68] width 16 height 5
click at [38, 11] on button "button" at bounding box center [34, 13] width 11 height 11
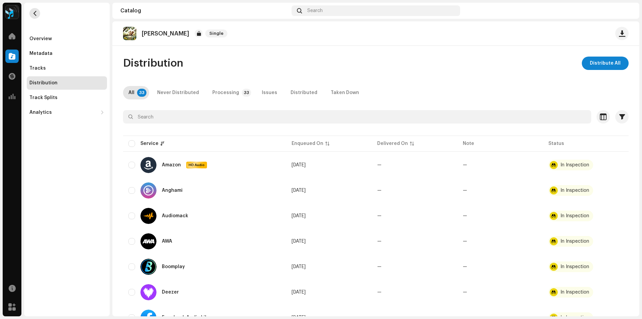
click at [38, 13] on button "button" at bounding box center [34, 13] width 11 height 11
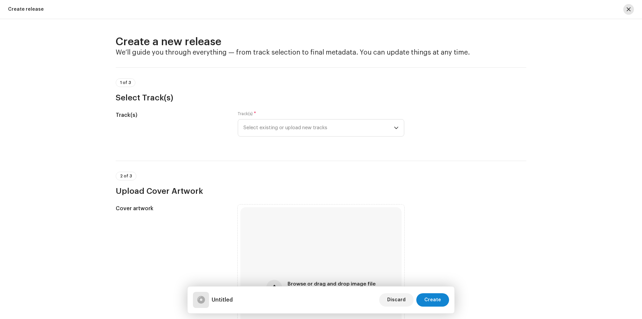
click at [624, 9] on button "button" at bounding box center [628, 9] width 11 height 11
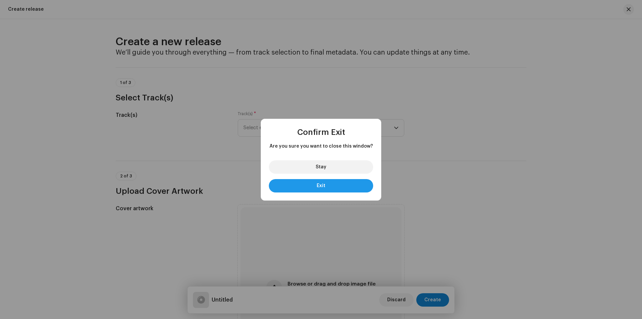
click at [326, 186] on button "Exit" at bounding box center [321, 185] width 104 height 13
